Goal: Contribute content: Contribute content

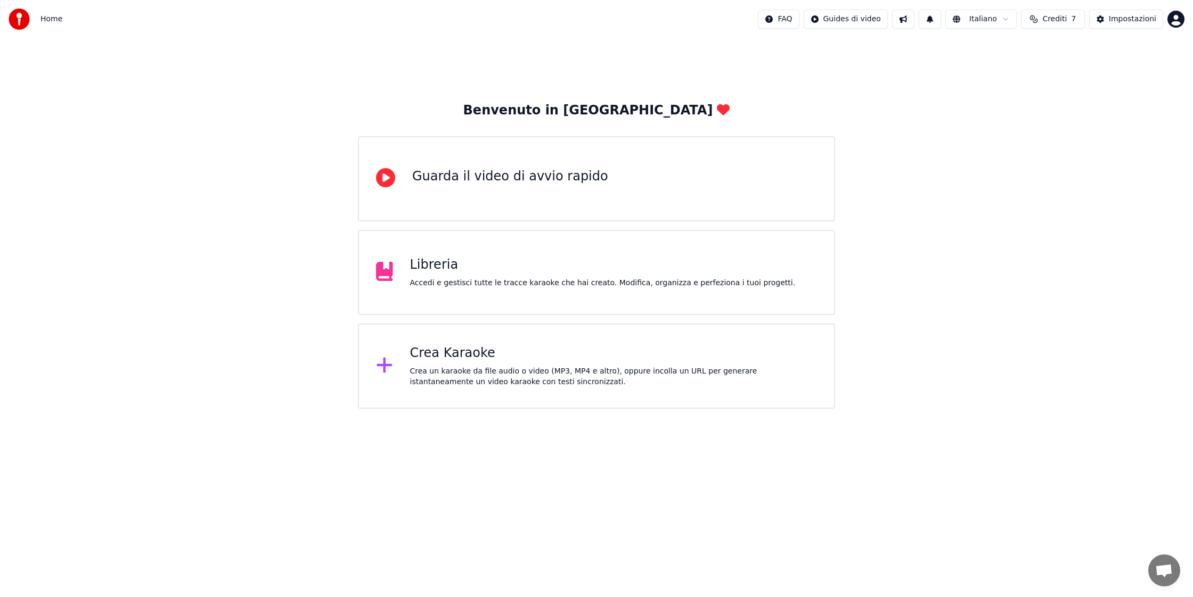
click at [383, 365] on icon at bounding box center [383, 365] width 15 height 15
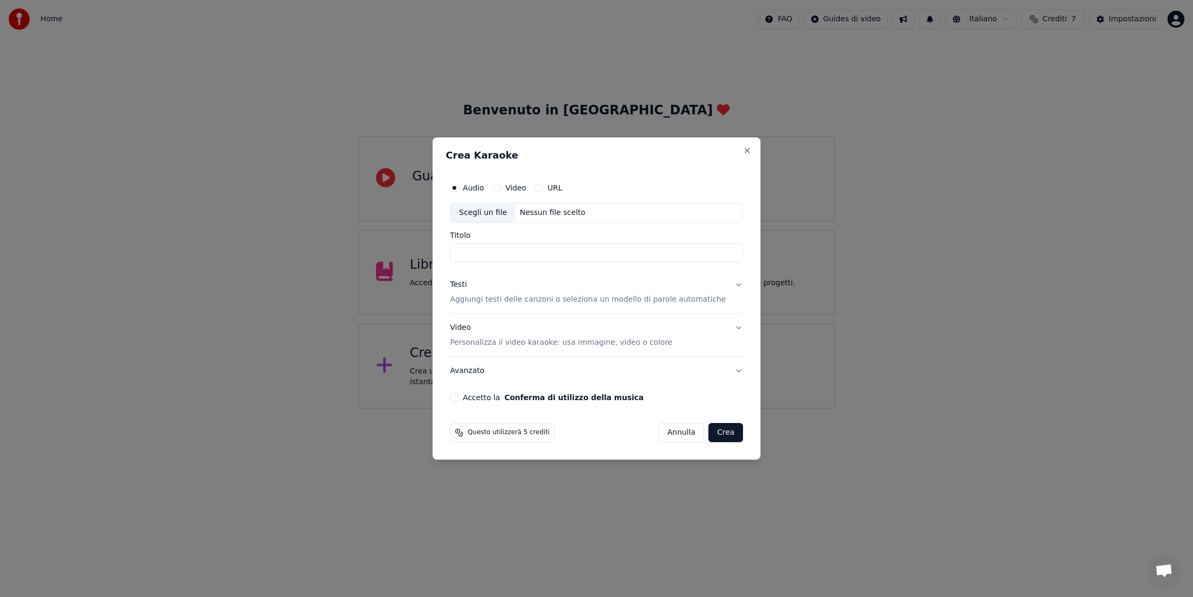
click at [497, 213] on div "Scegli un file" at bounding box center [483, 212] width 65 height 19
type input "**********"
click at [509, 323] on div "Video Personalizza il video karaoke: usa immagine, video o colore" at bounding box center [561, 336] width 222 height 26
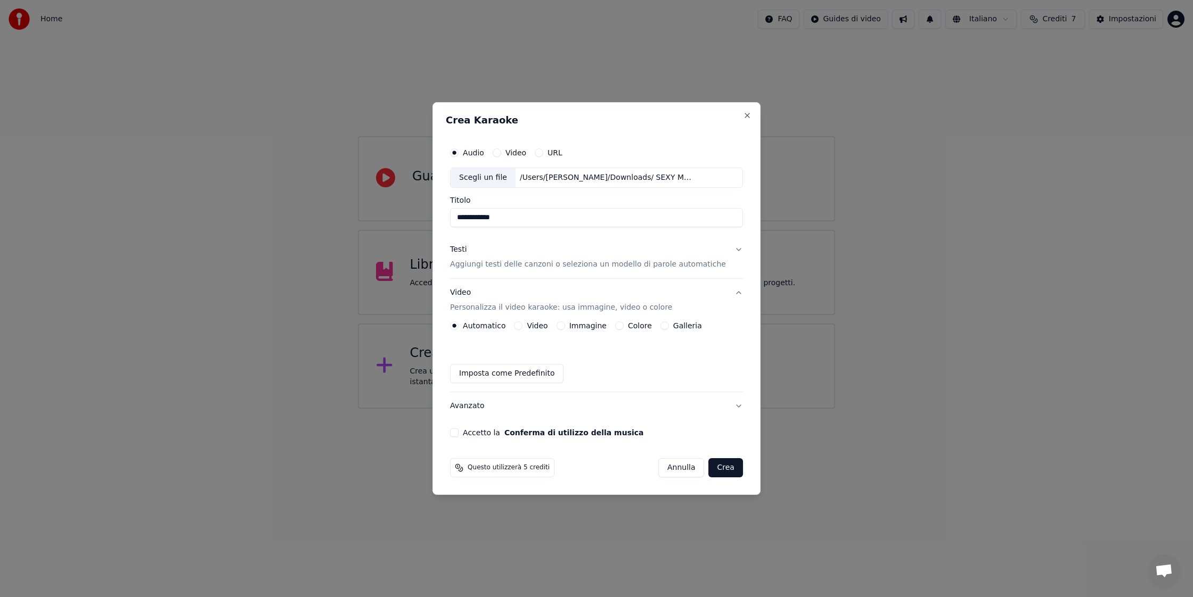
click at [489, 244] on button "Testi Aggiungi testi delle canzoni o seleziona un modello di parole automatiche" at bounding box center [596, 257] width 293 height 43
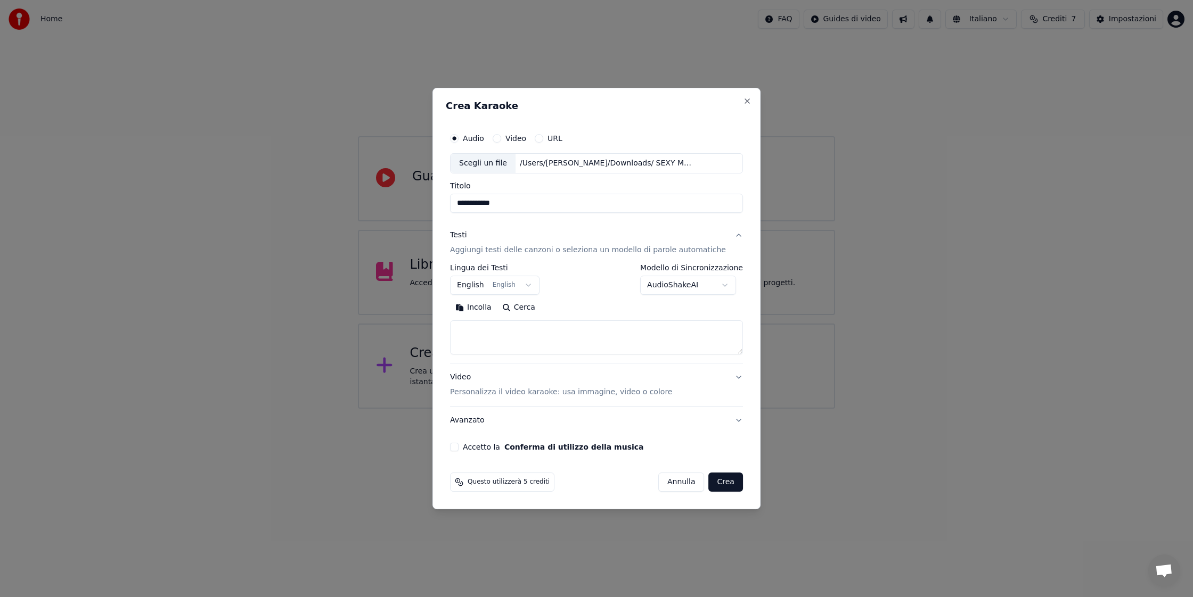
drag, startPoint x: 481, startPoint y: 306, endPoint x: 485, endPoint y: 315, distance: 9.8
click at [480, 307] on button "Incolla" at bounding box center [473, 307] width 47 height 17
type textarea "**********"
click at [534, 283] on body "**********" at bounding box center [596, 204] width 1193 height 409
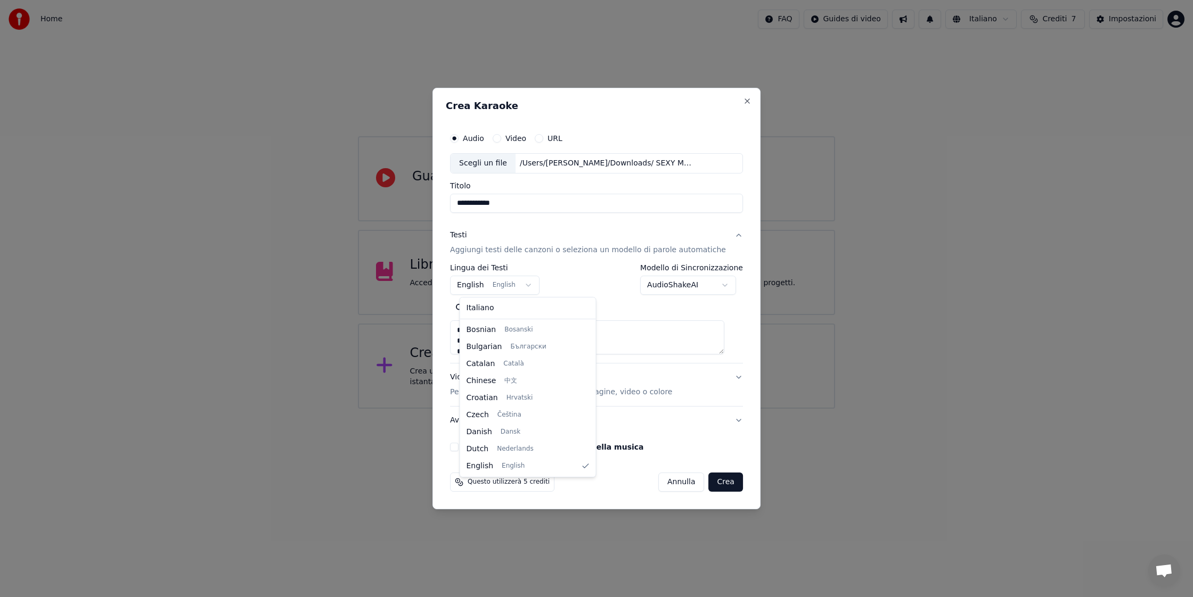
select select "**"
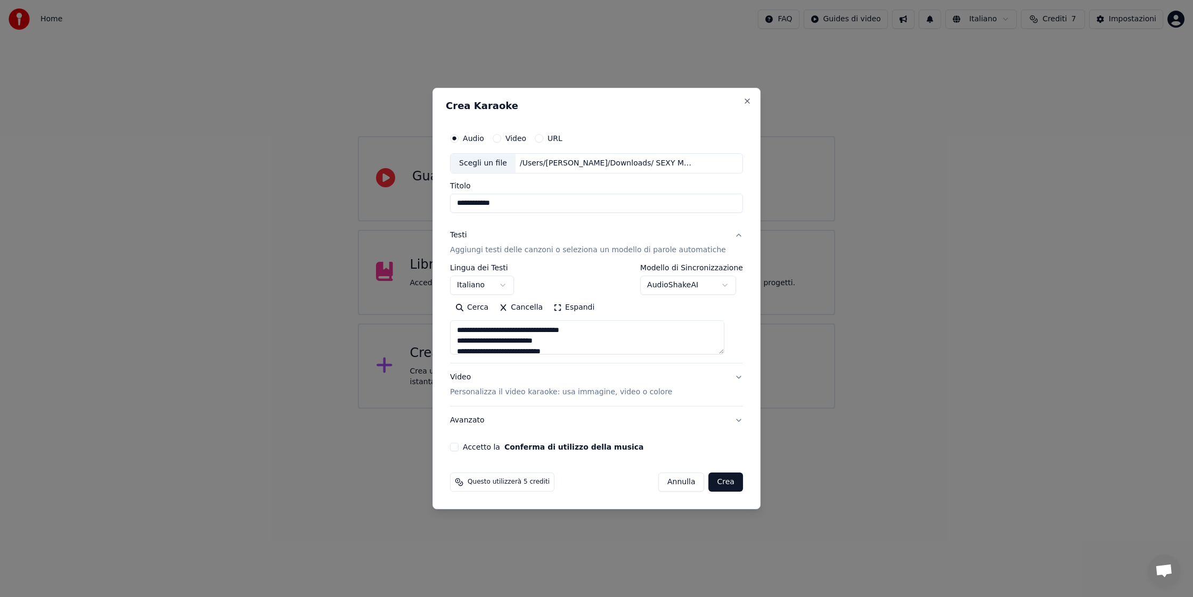
click at [711, 481] on button "Crea" at bounding box center [726, 482] width 34 height 19
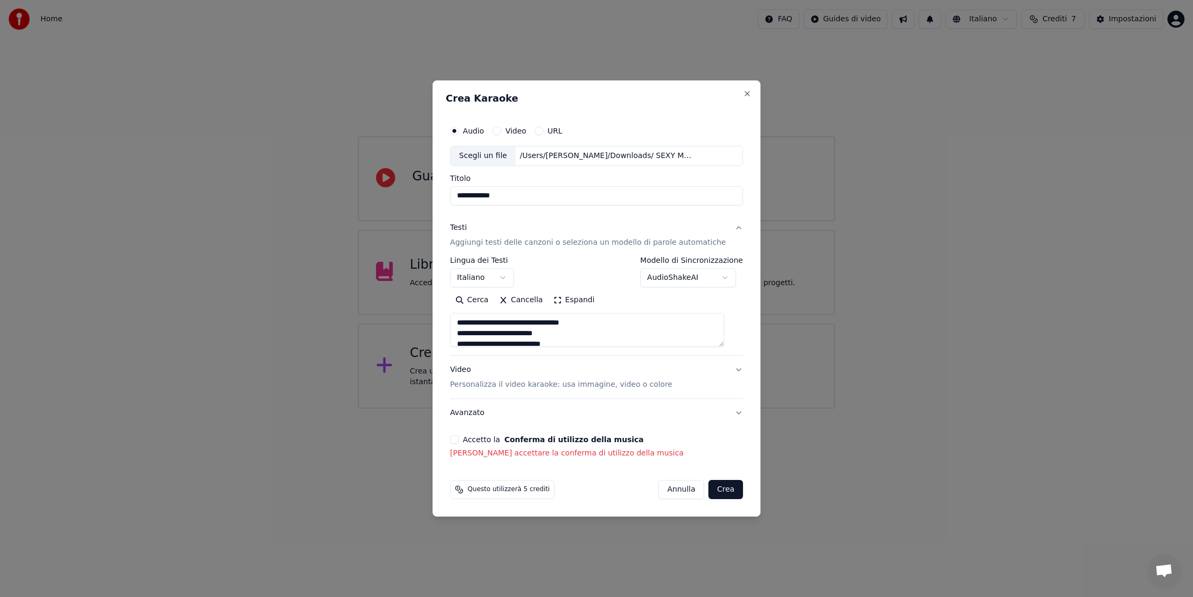
click at [459, 440] on button "Accetto la Conferma di utilizzo della musica" at bounding box center [454, 440] width 9 height 9
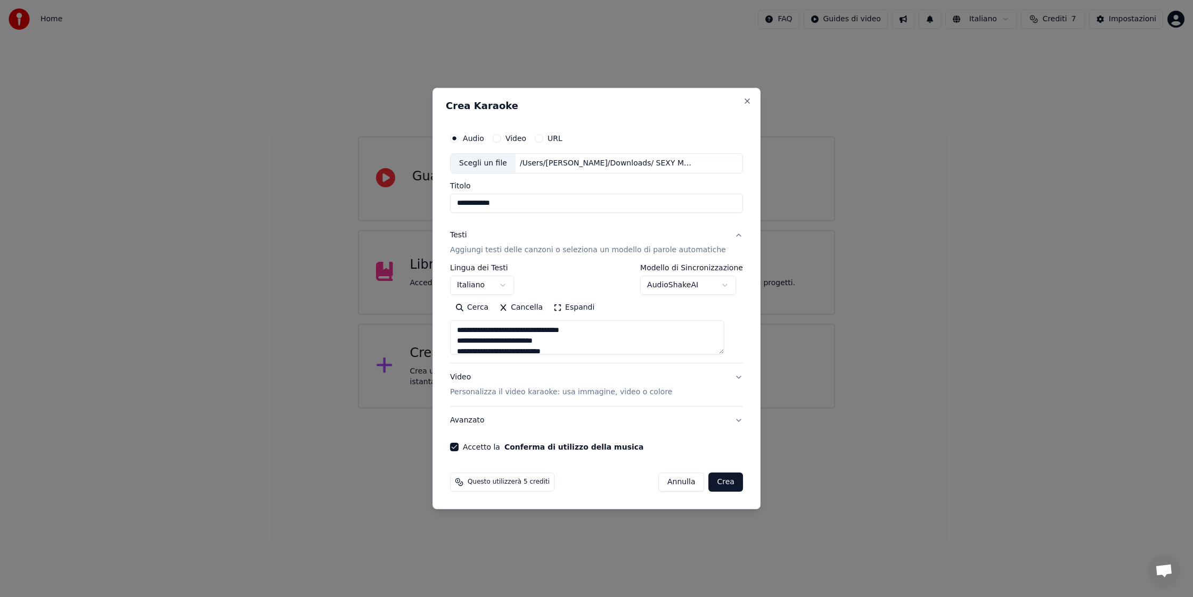
click at [719, 484] on button "Crea" at bounding box center [726, 482] width 34 height 19
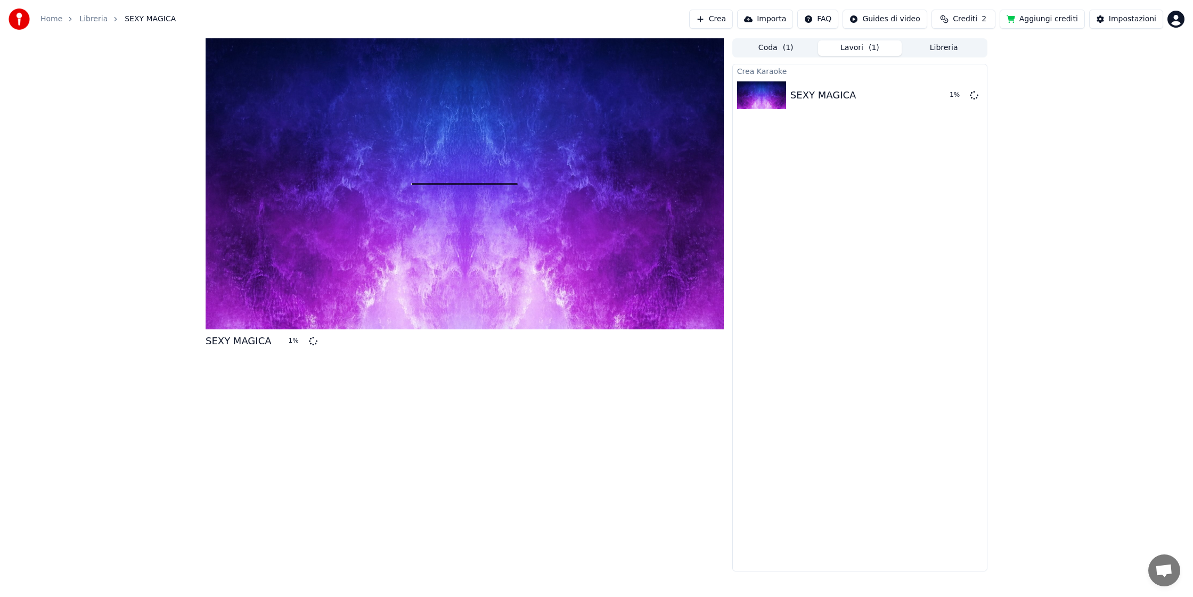
click at [854, 49] on button "Lavori ( 1 )" at bounding box center [860, 47] width 84 height 15
click at [943, 44] on button "Libreria" at bounding box center [944, 47] width 84 height 15
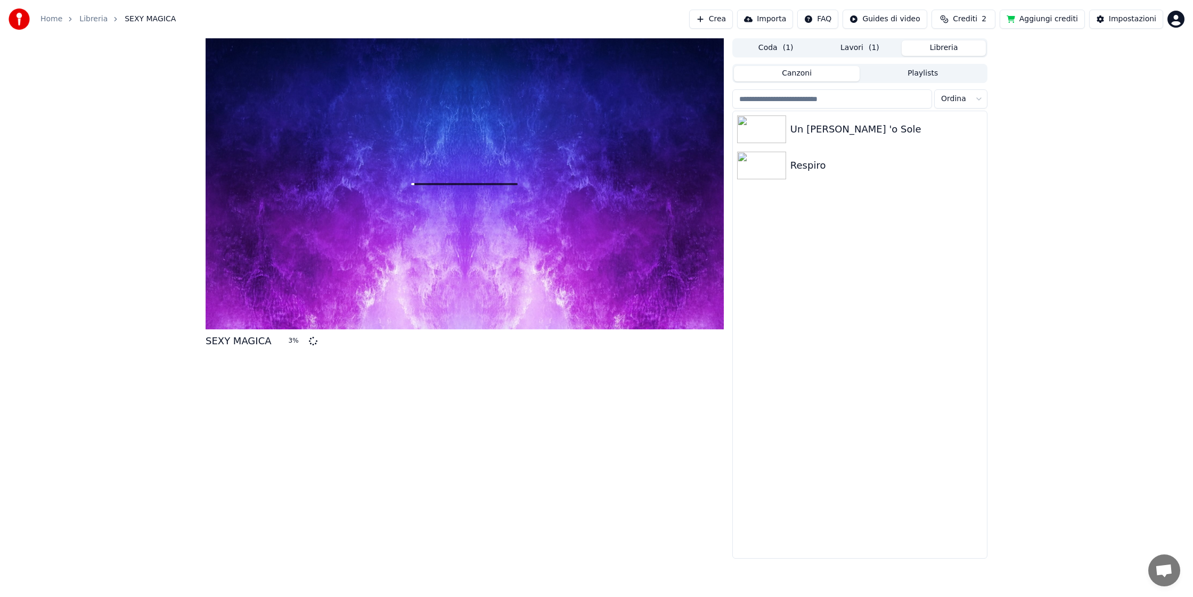
click at [859, 47] on button "Lavori ( 1 )" at bounding box center [860, 47] width 84 height 15
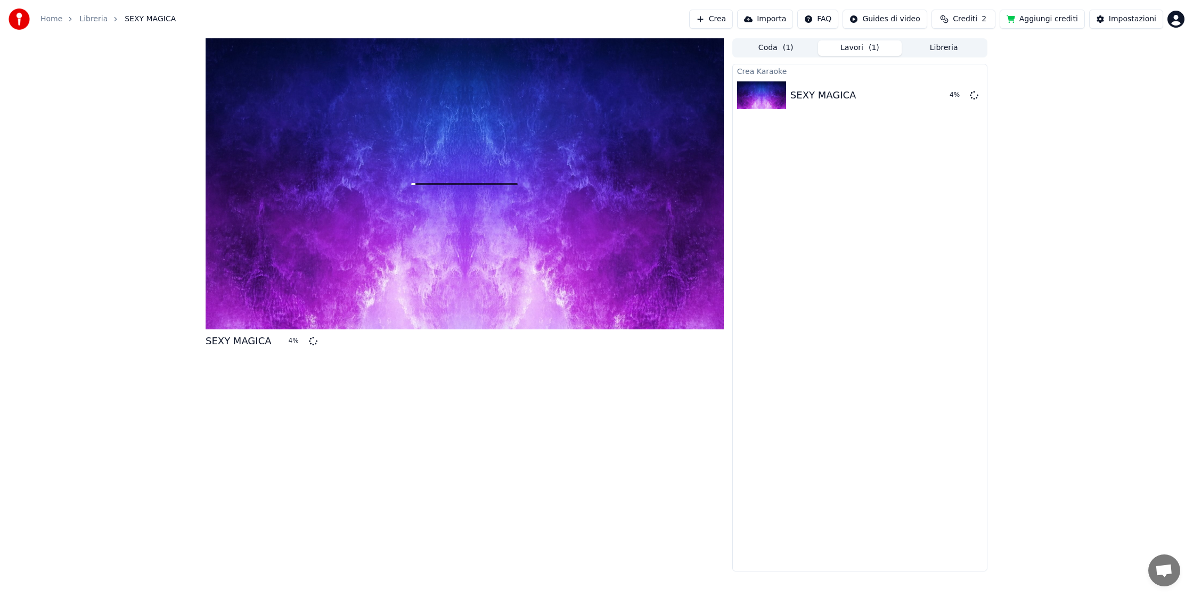
click at [1020, 20] on button "Aggiungi crediti" at bounding box center [1042, 19] width 85 height 19
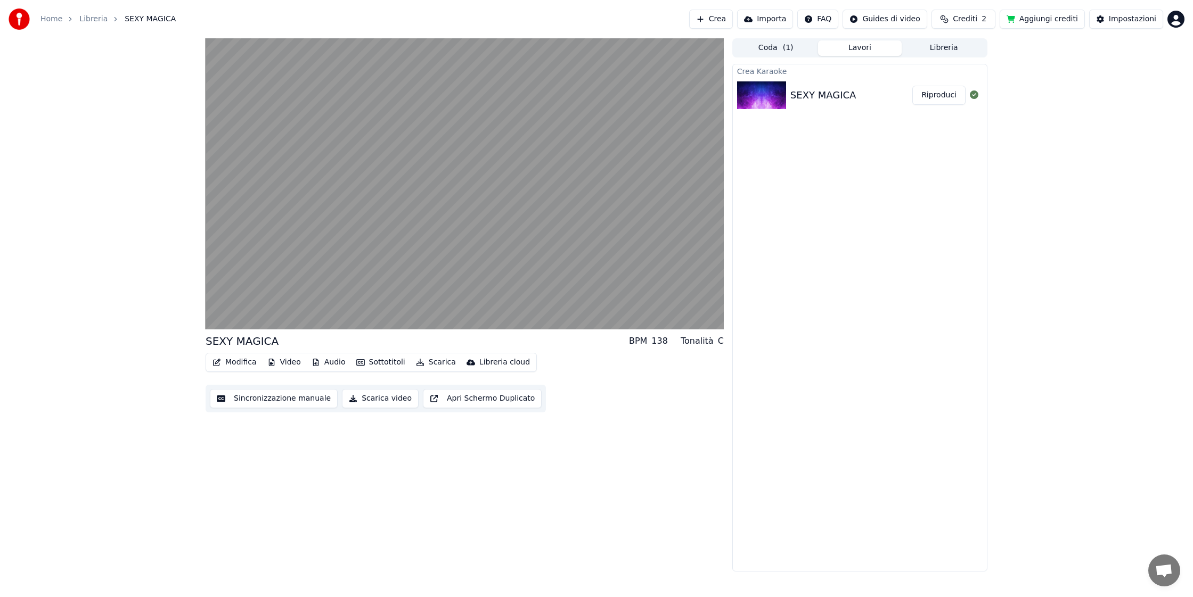
click at [951, 48] on button "Libreria" at bounding box center [944, 47] width 84 height 15
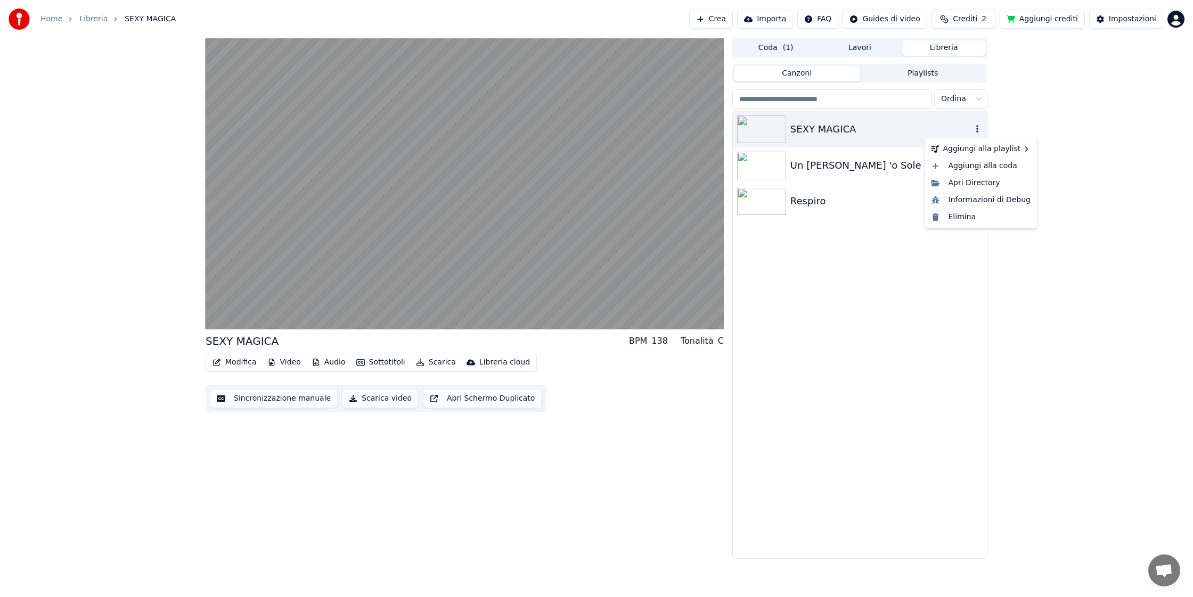
click at [980, 132] on icon "button" at bounding box center [977, 129] width 11 height 9
click at [978, 130] on icon "button" at bounding box center [977, 129] width 11 height 9
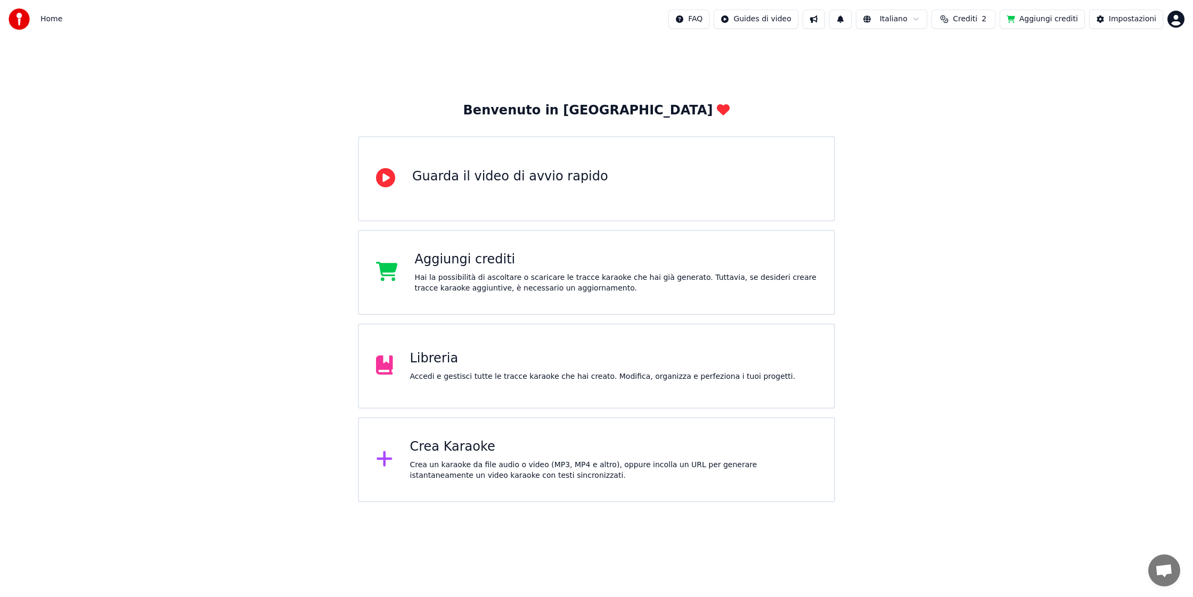
click at [956, 19] on button "Crediti 2" at bounding box center [963, 19] width 64 height 19
drag, startPoint x: 981, startPoint y: 101, endPoint x: 984, endPoint y: 107, distance: 6.2
click at [982, 105] on button "Aggiorna" at bounding box center [969, 98] width 60 height 19
click at [980, 101] on button "Aggiorna" at bounding box center [969, 98] width 60 height 19
click at [788, 22] on html "Home FAQ Guides di video Italiano Crediti 2 Aggiungi crediti Impostazioni Benve…" at bounding box center [596, 251] width 1193 height 503
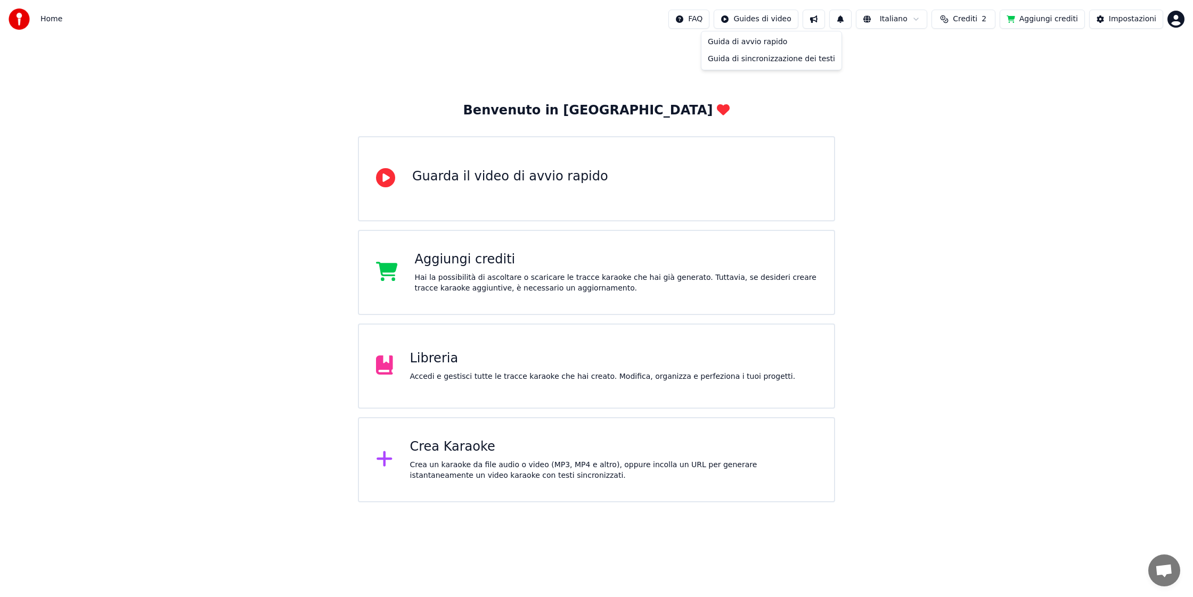
click at [1120, 20] on html "Home FAQ Guides di video Italiano Crediti 2 Aggiungi crediti Impostazioni Benve…" at bounding box center [596, 251] width 1193 height 503
click at [1140, 19] on div "Impostazioni" at bounding box center [1132, 19] width 47 height 11
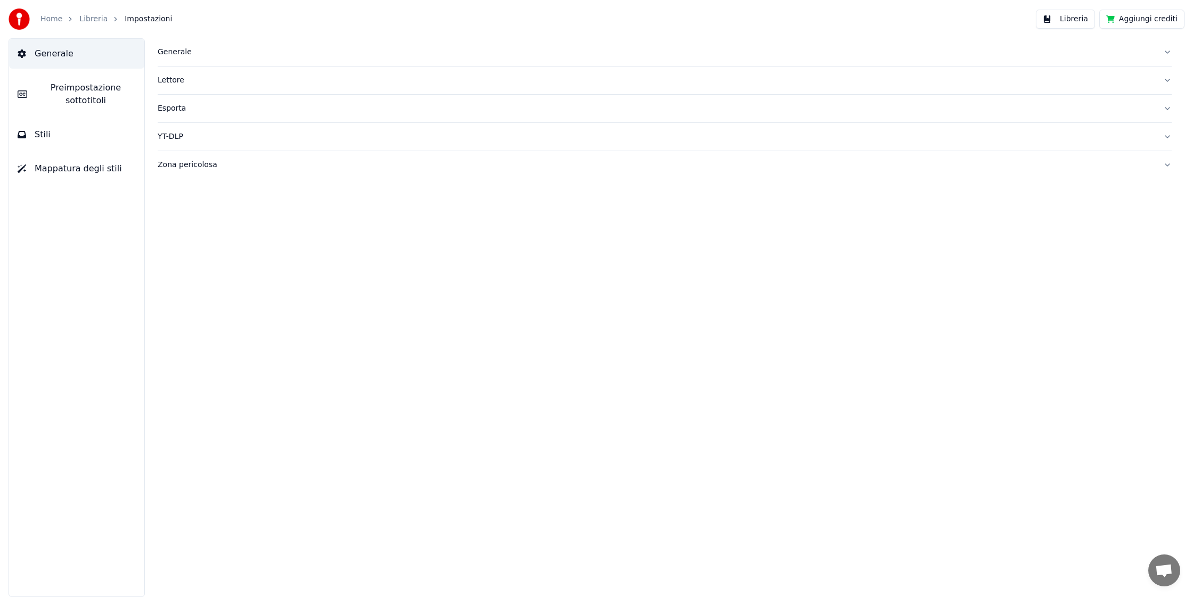
click at [93, 20] on link "Libreria" at bounding box center [93, 19] width 28 height 11
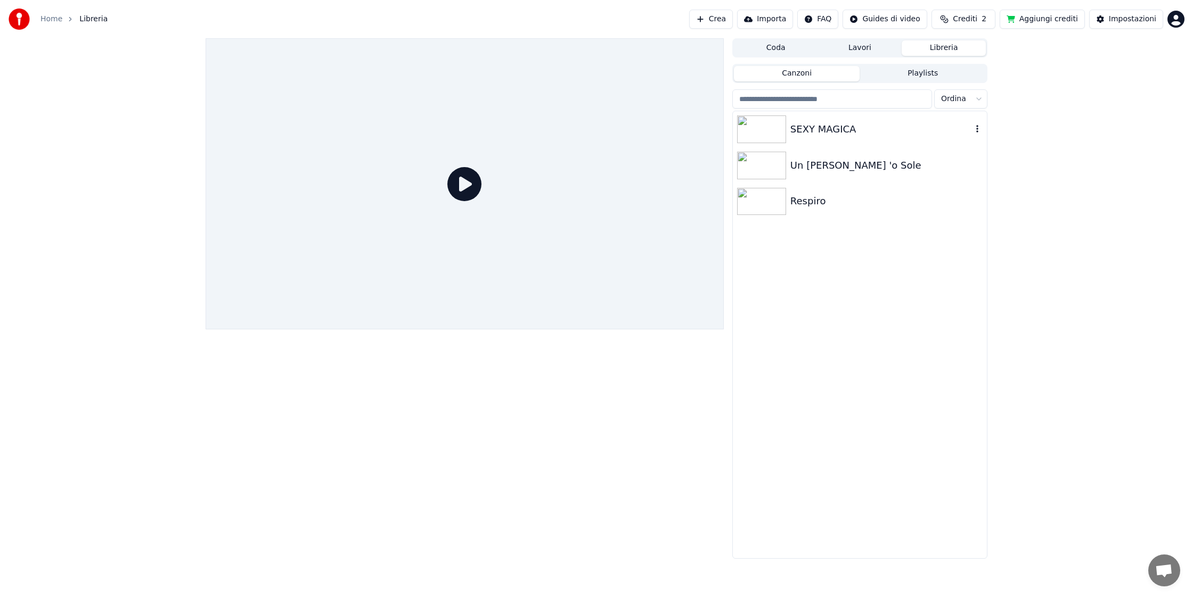
click at [759, 133] on img at bounding box center [761, 130] width 49 height 28
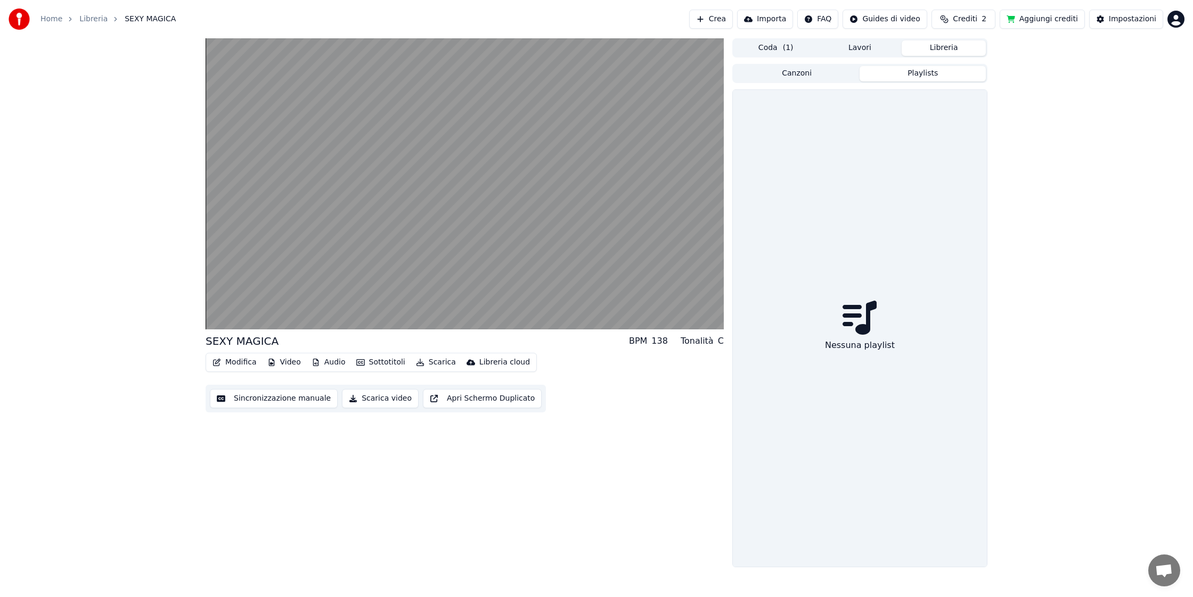
click at [926, 72] on button "Playlists" at bounding box center [922, 73] width 126 height 15
click at [804, 71] on button "Canzoni" at bounding box center [797, 73] width 126 height 15
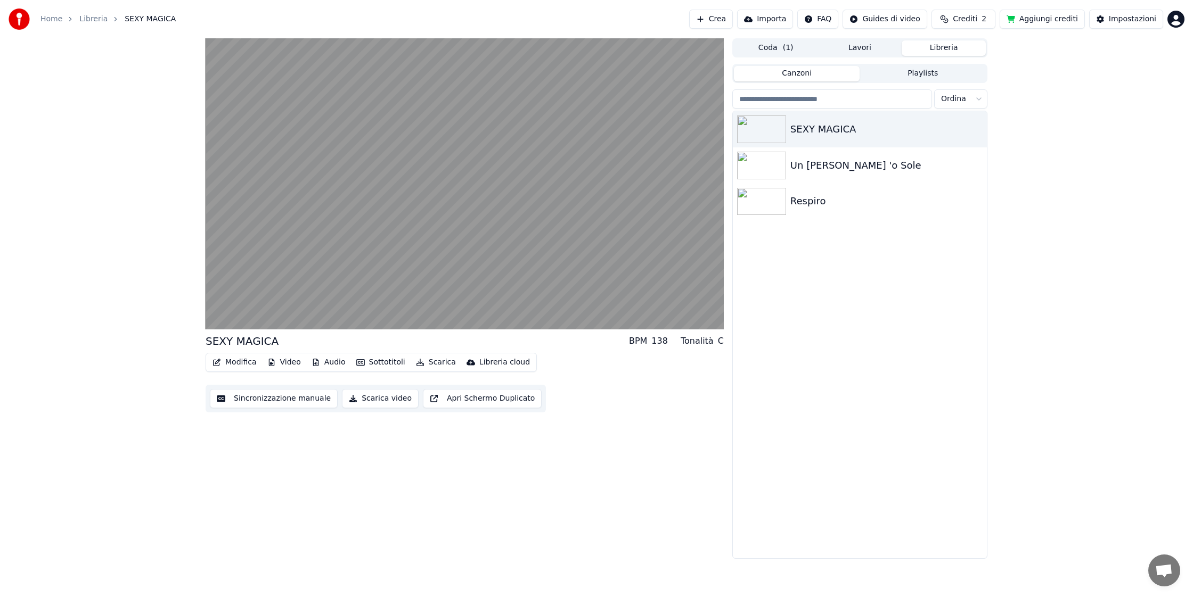
click at [436, 396] on button "Apri Schermo Duplicato" at bounding box center [482, 398] width 119 height 19
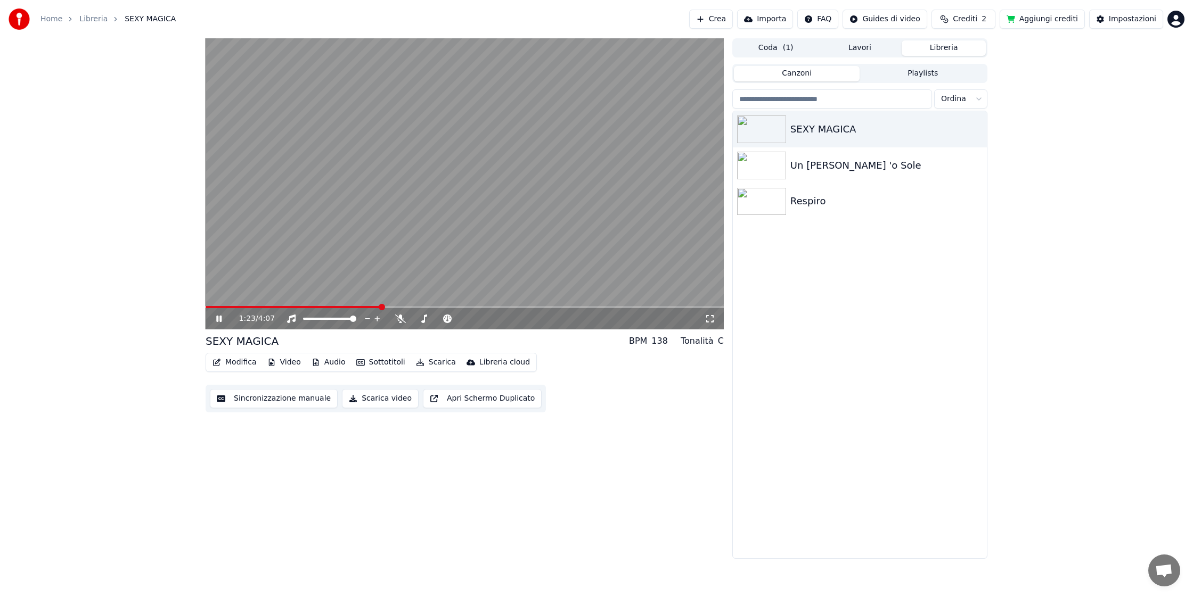
click at [383, 399] on button "Scarica video" at bounding box center [380, 398] width 77 height 19
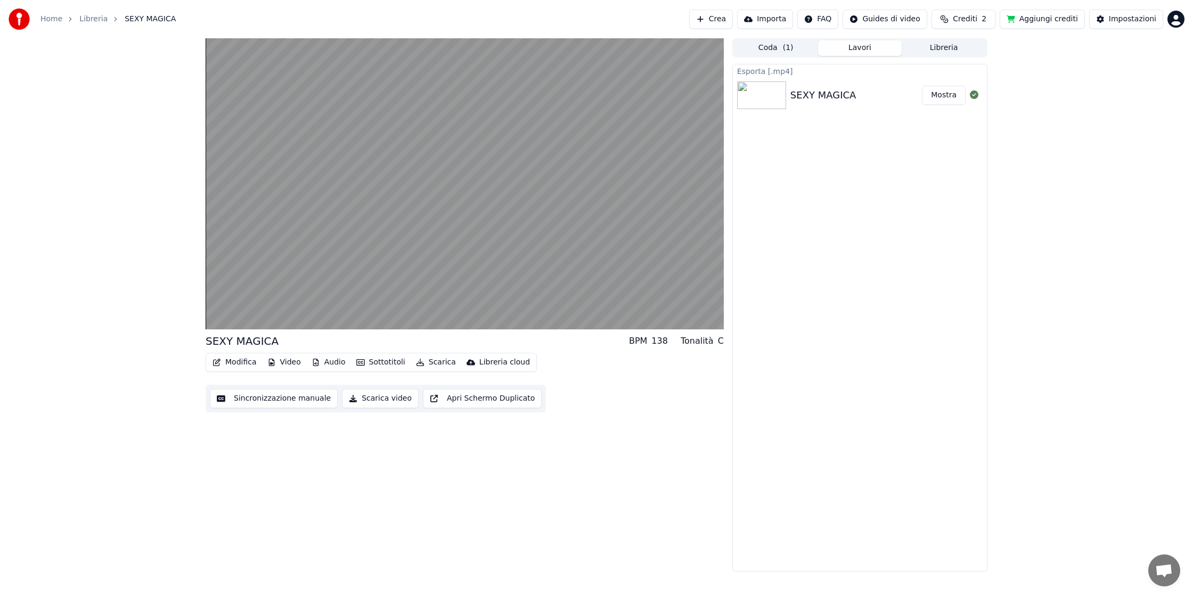
click at [946, 101] on button "Mostra" at bounding box center [944, 95] width 44 height 19
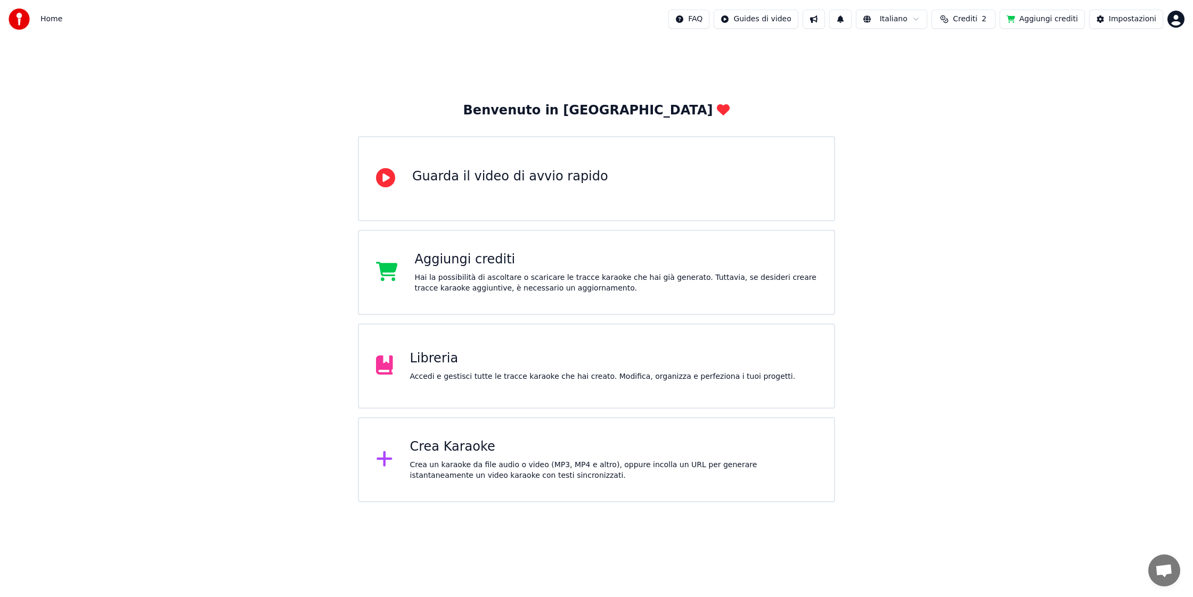
click at [385, 462] on icon at bounding box center [383, 459] width 15 height 15
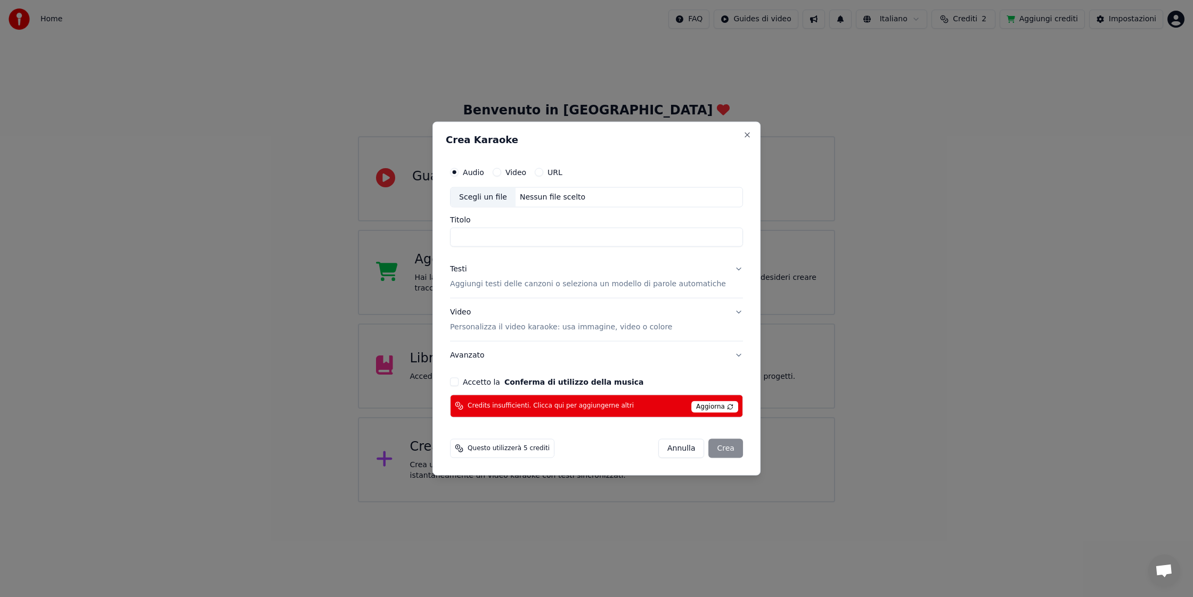
drag, startPoint x: 695, startPoint y: 408, endPoint x: 685, endPoint y: 419, distance: 14.7
click at [695, 408] on span "Aggiorna" at bounding box center [714, 407] width 47 height 12
click at [709, 406] on span "Aggiorna" at bounding box center [714, 407] width 47 height 12
click at [500, 197] on div "Scegli un file" at bounding box center [483, 197] width 65 height 19
type input "**********"
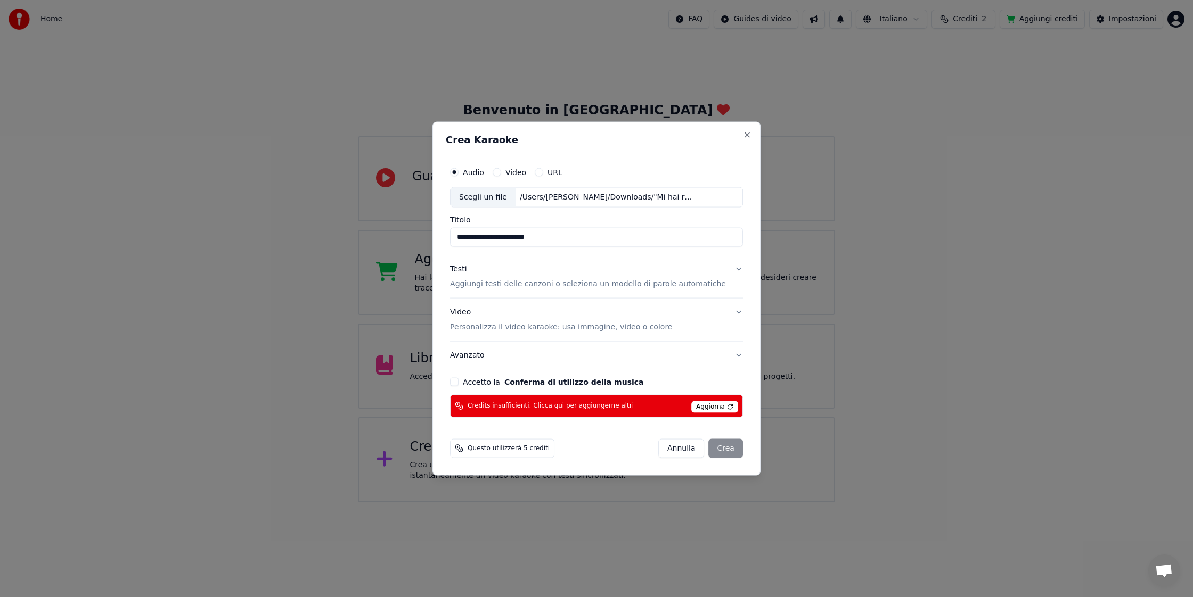
click at [466, 271] on div "Testi" at bounding box center [458, 269] width 17 height 11
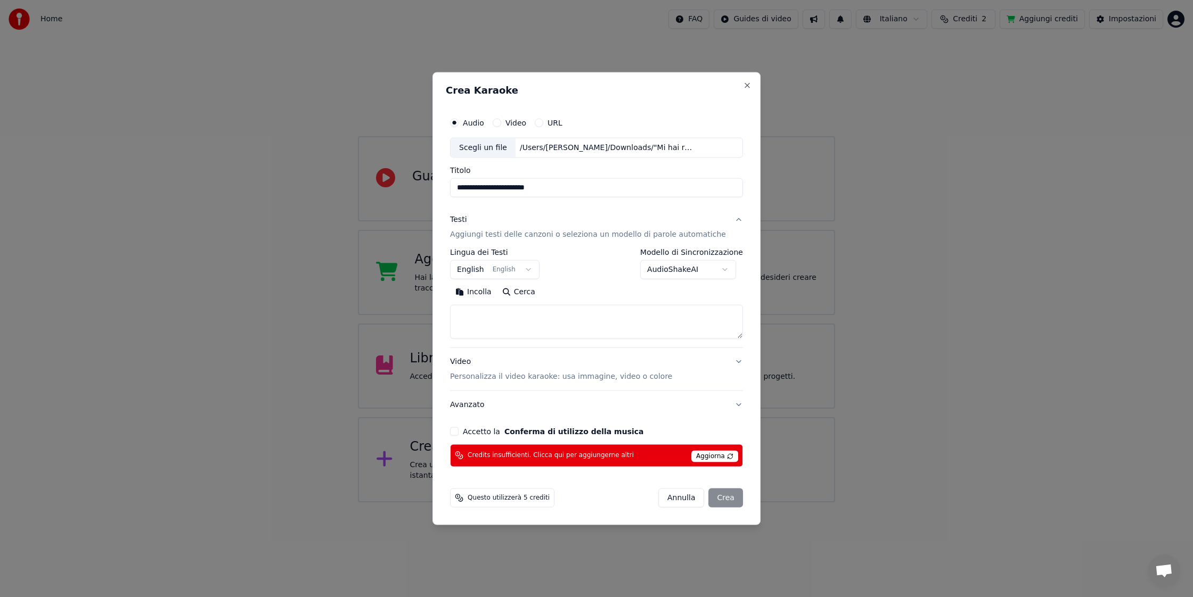
click at [535, 268] on body "**********" at bounding box center [596, 251] width 1193 height 503
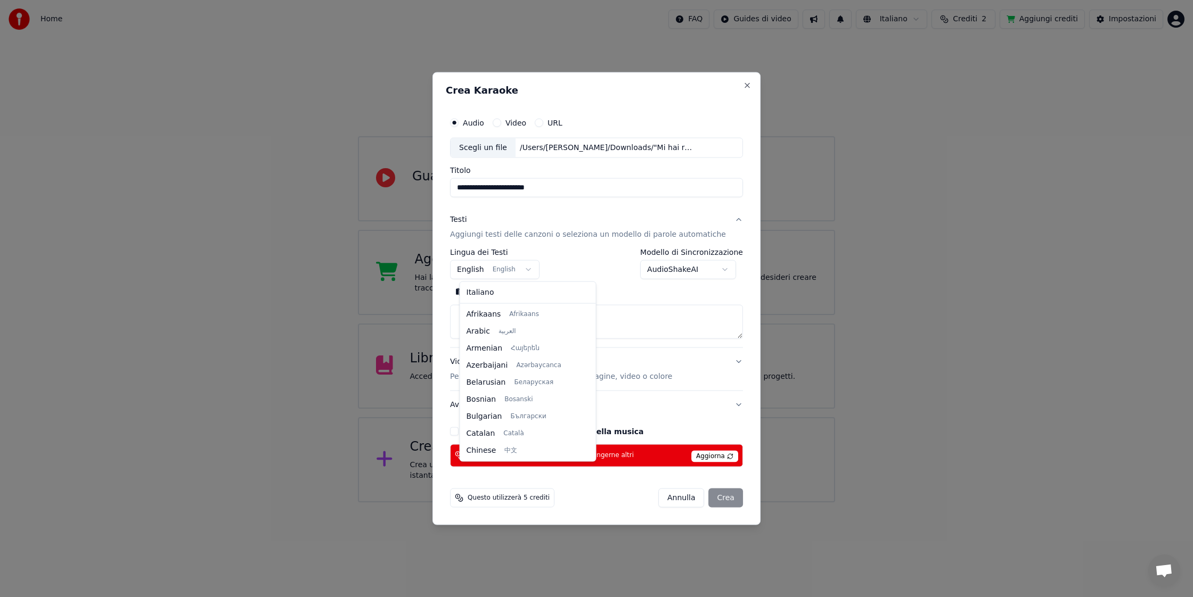
scroll to position [85, 0]
select select "**"
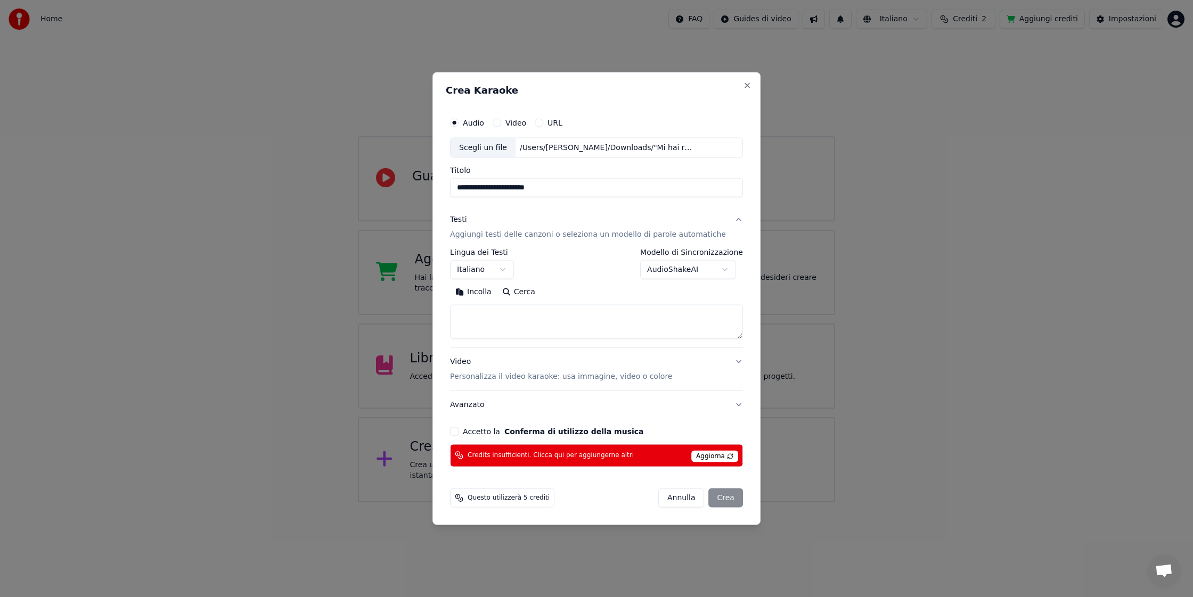
click at [484, 294] on button "Incolla" at bounding box center [473, 292] width 47 height 17
type textarea "**********"
click at [459, 432] on button "Accetto la Conferma di utilizzo della musica" at bounding box center [454, 431] width 9 height 9
click at [715, 494] on div "Annulla Crea" at bounding box center [700, 497] width 85 height 19
drag, startPoint x: 621, startPoint y: 94, endPoint x: 617, endPoint y: 58, distance: 36.5
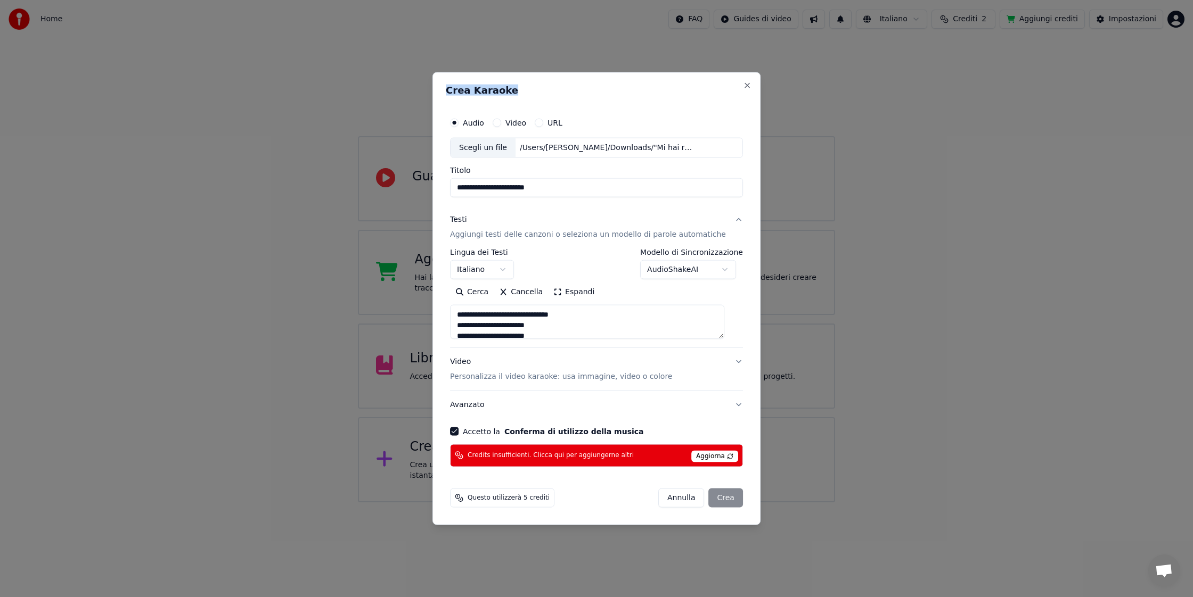
click at [617, 58] on body "**********" at bounding box center [596, 251] width 1193 height 503
click at [669, 496] on button "Annulla" at bounding box center [681, 497] width 46 height 19
select select
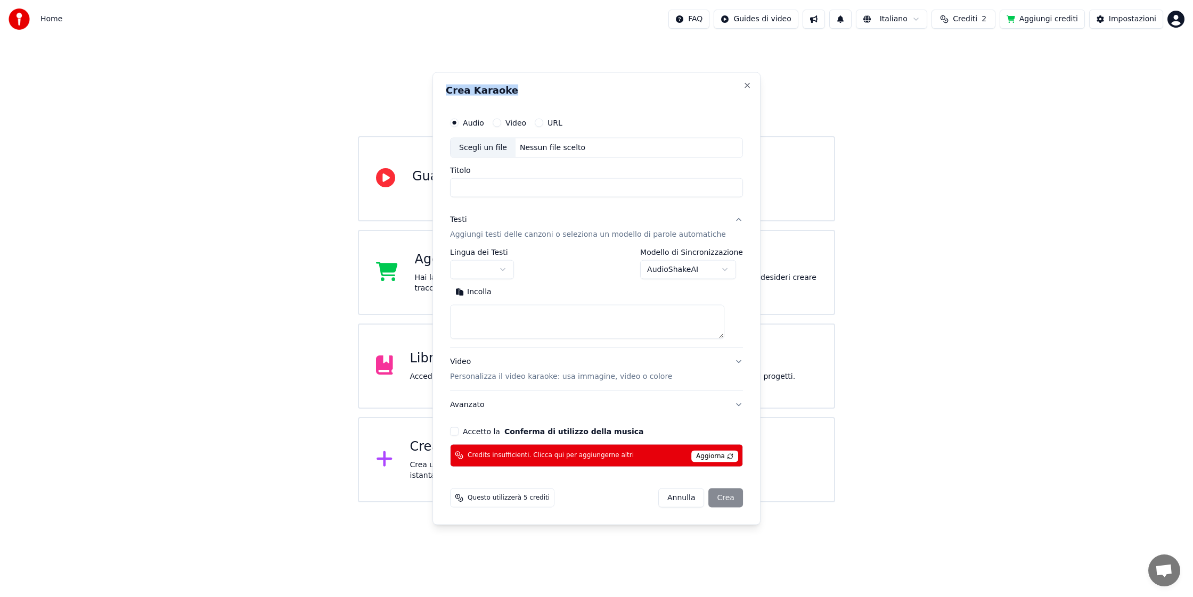
scroll to position [0, 0]
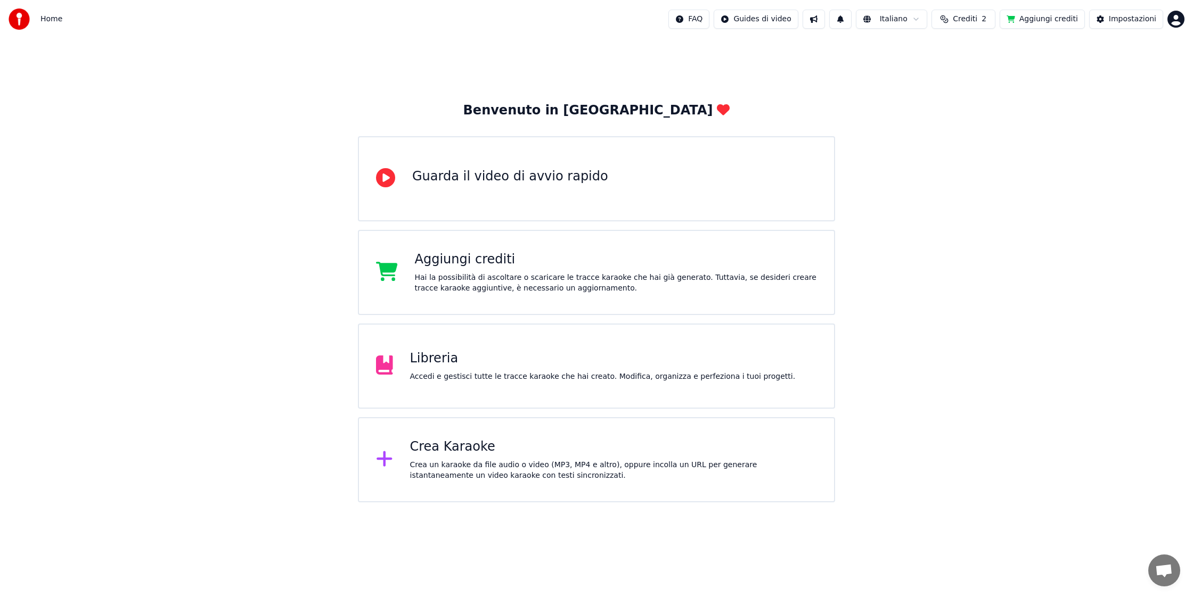
click at [387, 176] on icon at bounding box center [385, 177] width 19 height 19
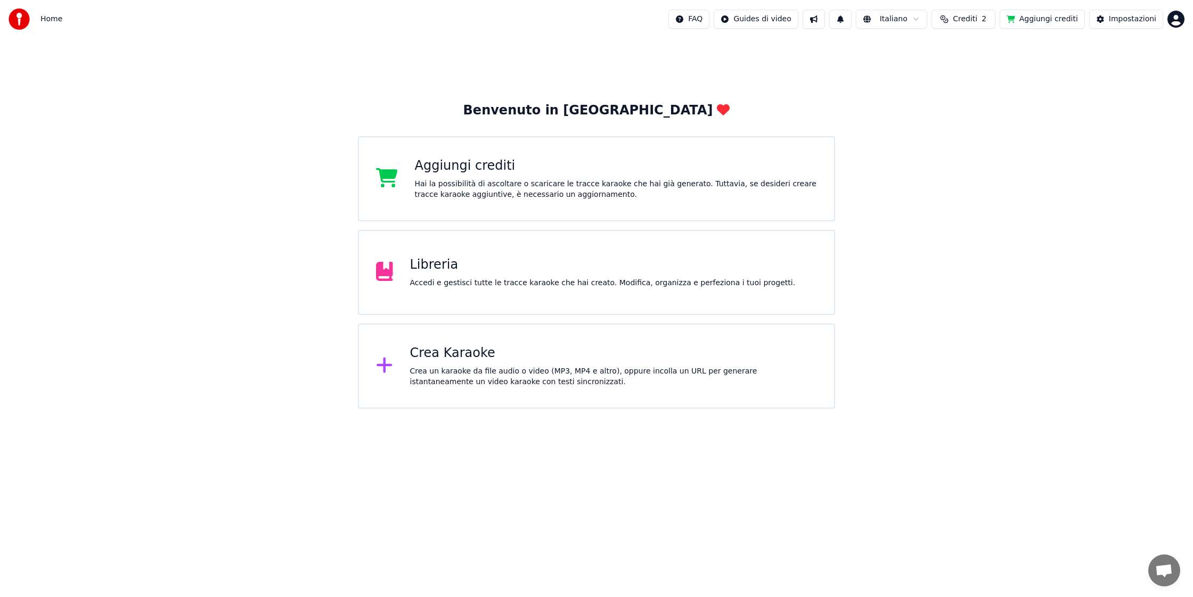
click at [394, 177] on icon at bounding box center [386, 177] width 21 height 19
click at [388, 365] on icon at bounding box center [384, 365] width 17 height 19
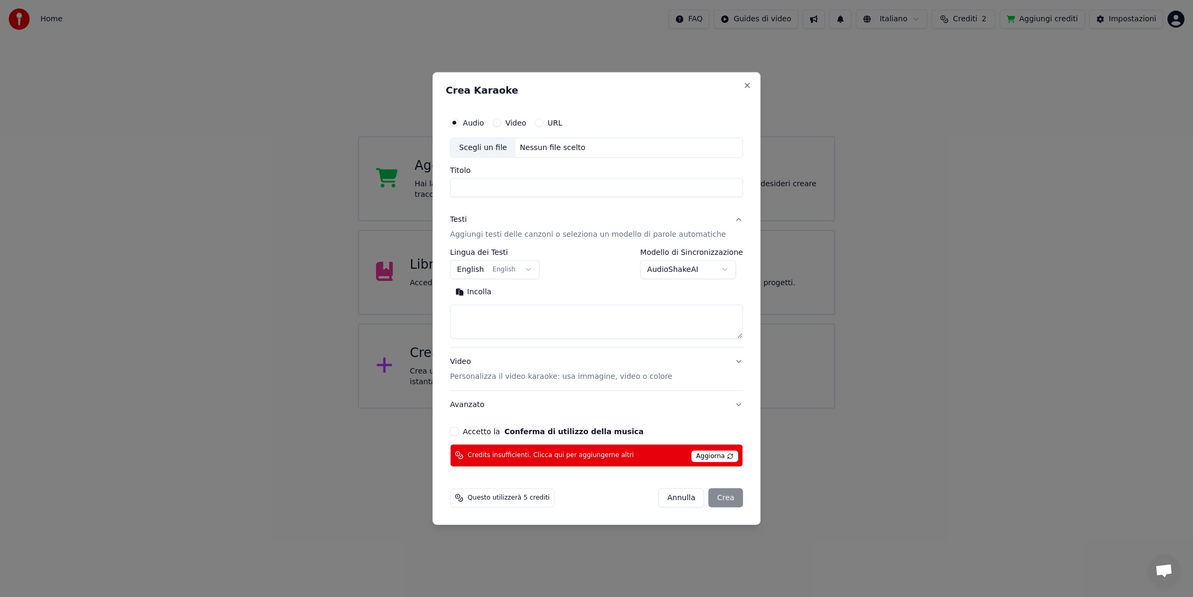
click at [694, 459] on span "Aggiorna" at bounding box center [714, 457] width 47 height 12
click at [743, 86] on button "Close" at bounding box center [747, 85] width 9 height 9
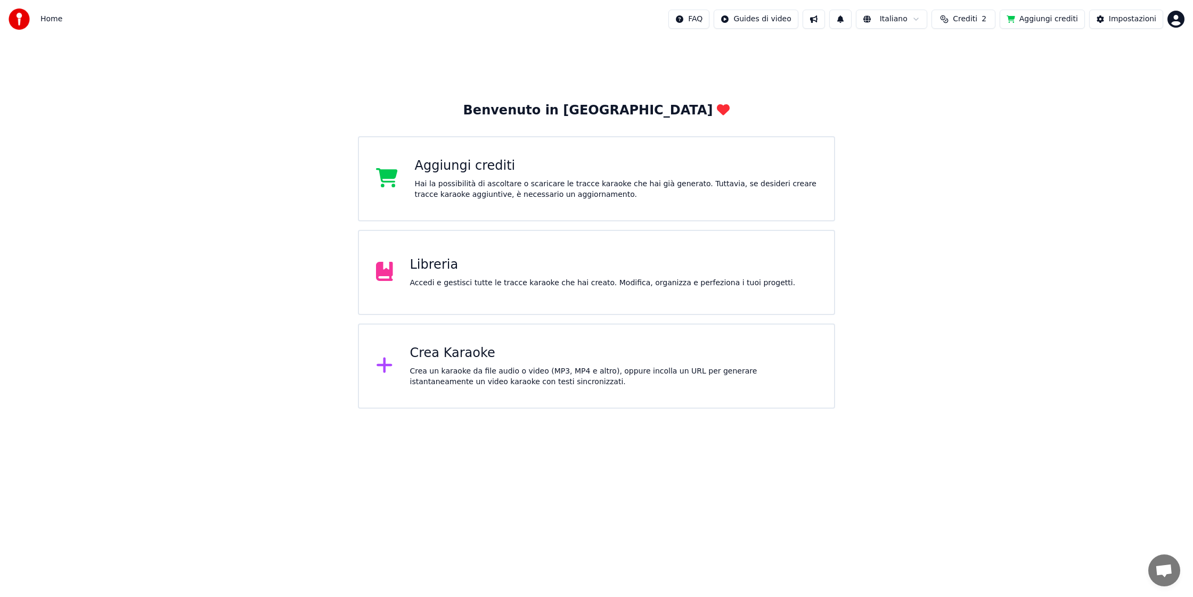
click at [387, 367] on icon at bounding box center [384, 365] width 17 height 19
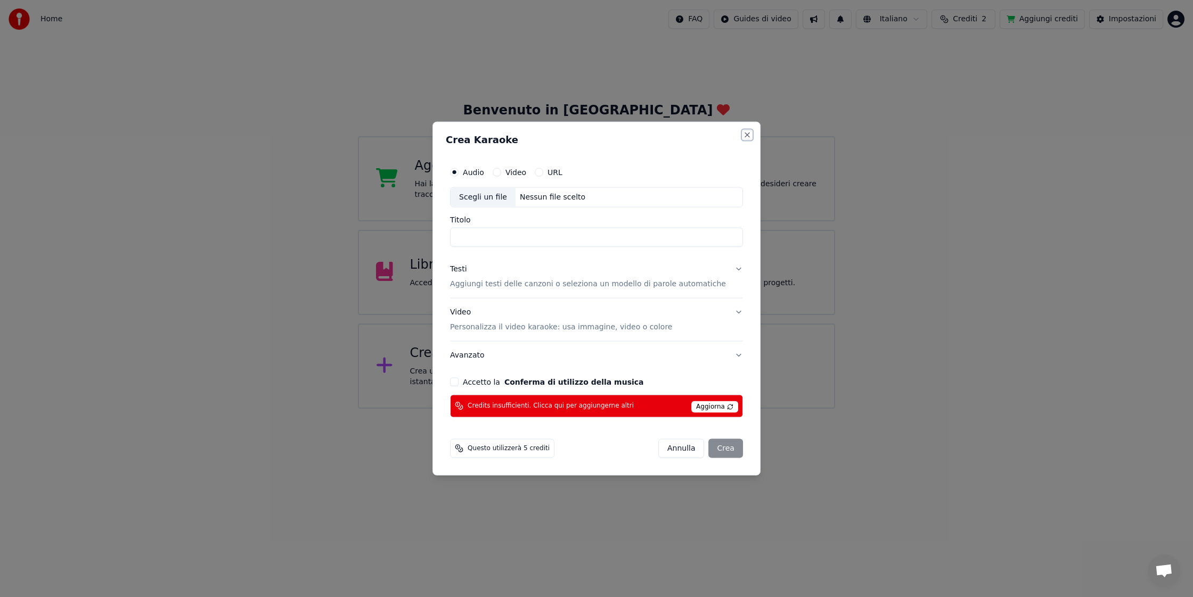
click at [743, 134] on button "Close" at bounding box center [747, 135] width 9 height 9
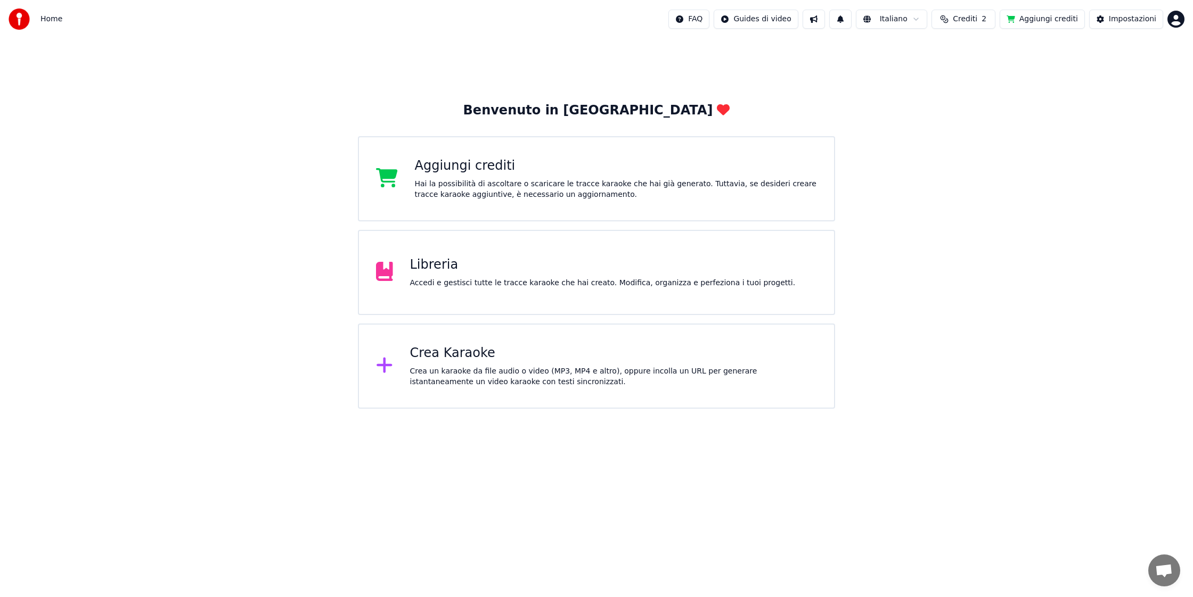
click at [445, 163] on div "Aggiungi crediti" at bounding box center [616, 166] width 403 height 17
click at [548, 364] on div "Crea Karaoke Crea un karaoke da file audio o video (MP3, MP4 e altro), oppure i…" at bounding box center [613, 366] width 407 height 43
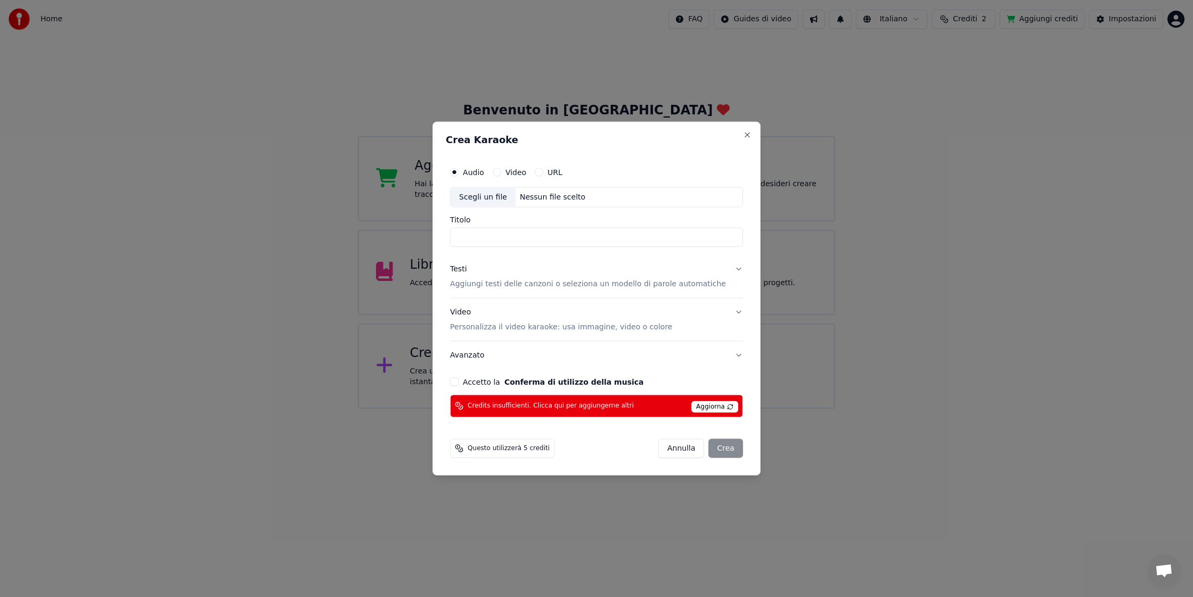
click at [674, 447] on button "Annulla" at bounding box center [681, 448] width 46 height 19
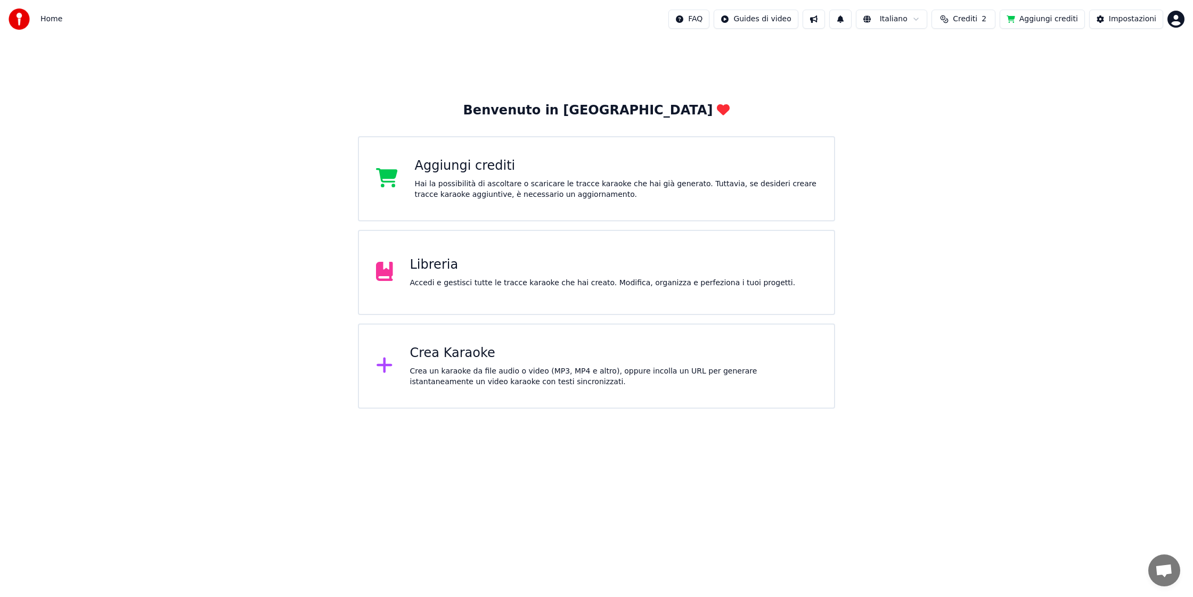
click at [841, 20] on button at bounding box center [840, 19] width 22 height 19
click at [821, 21] on button at bounding box center [814, 19] width 22 height 19
click at [789, 22] on html "Home FAQ Guides di video Italiano Crediti 2 Aggiungi crediti Impostazioni Benve…" at bounding box center [596, 204] width 1193 height 409
click at [411, 264] on html "Home FAQ Guides di video Italiano Crediti 2 Aggiungi crediti Impostazioni Benve…" at bounding box center [596, 204] width 1193 height 409
click at [428, 266] on div "Libreria" at bounding box center [603, 265] width 386 height 17
